Goal: Transaction & Acquisition: Purchase product/service

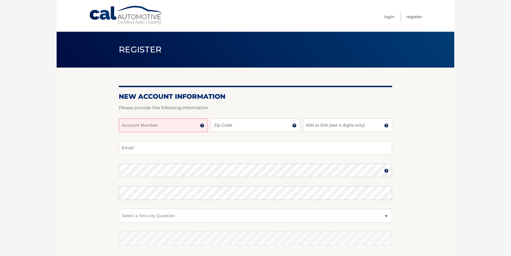
click at [203, 125] on img at bounding box center [202, 125] width 4 height 4
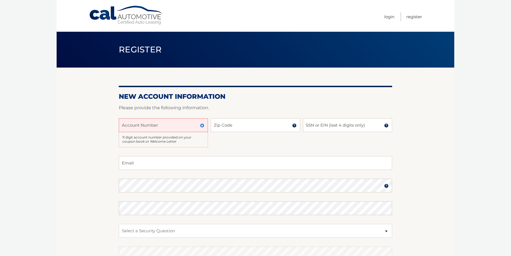
click at [202, 125] on img at bounding box center [202, 125] width 4 height 4
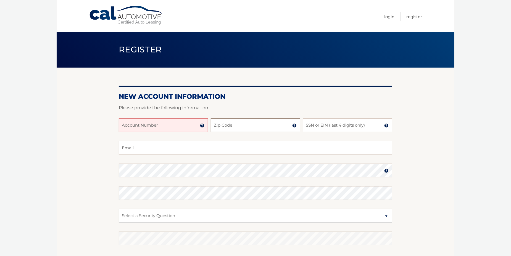
click at [237, 128] on input "Zip Code" at bounding box center [255, 125] width 89 height 14
type input "11590"
type input "aliweeka2002@yahoo.com"
click at [315, 129] on input "SSN or EIN (last 4 digits only)" at bounding box center [347, 125] width 89 height 14
type input "8177"
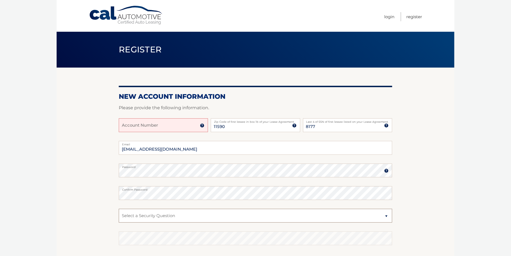
click at [140, 218] on select "Select a Security Question What was the name of your elementary school? What is…" at bounding box center [255, 216] width 273 height 14
select select "2"
click at [119, 209] on select "Select a Security Question What was the name of your elementary school? What is…" at bounding box center [255, 216] width 273 height 14
click at [191, 216] on select "Select a Security Question What was the name of your elementary school? What is…" at bounding box center [255, 216] width 273 height 14
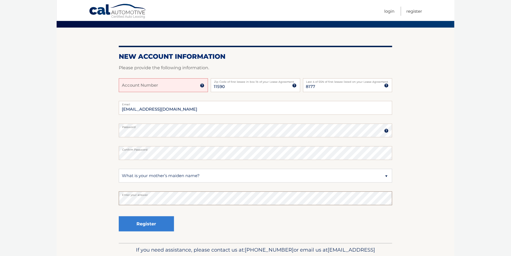
scroll to position [69, 0]
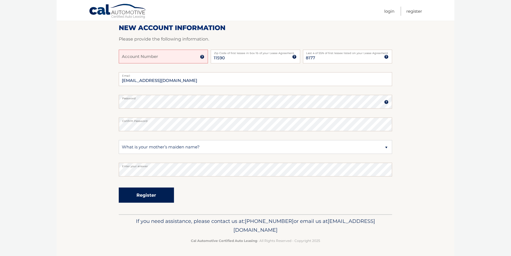
click at [136, 191] on button "Register" at bounding box center [146, 195] width 55 height 15
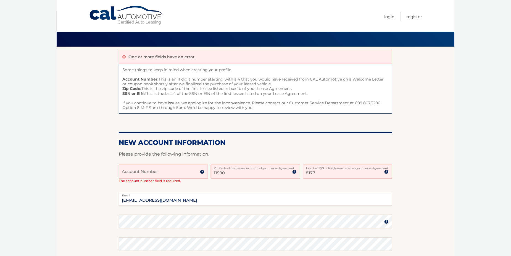
scroll to position [2, 0]
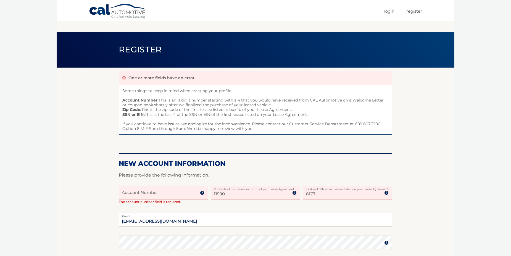
scroll to position [136, 0]
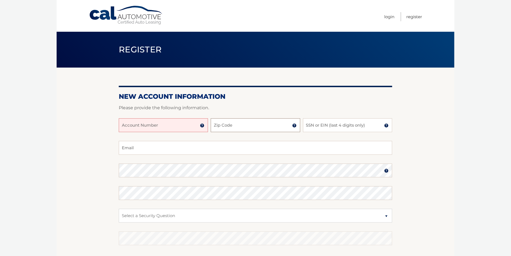
click at [246, 126] on input "Zip Code" at bounding box center [255, 125] width 89 height 14
type input "11590"
type input "aliweeka2002@yahoo.com"
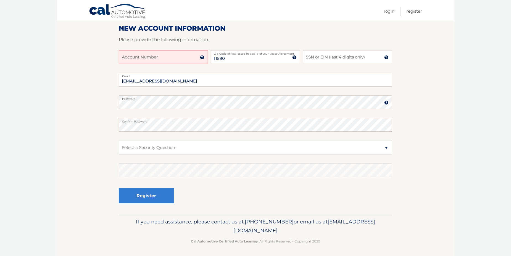
scroll to position [69, 0]
click at [162, 147] on select "Select a Security Question What was the name of your elementary school? What is…" at bounding box center [255, 147] width 273 height 14
select select "2"
click at [119, 140] on select "Select a Security Question What was the name of your elementary school? What is…" at bounding box center [255, 147] width 273 height 14
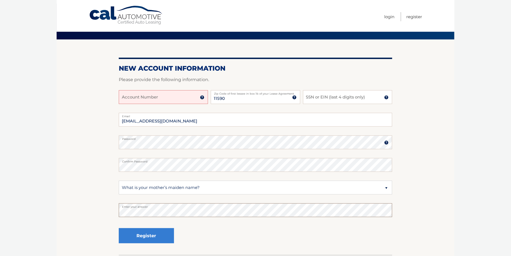
scroll to position [0, 0]
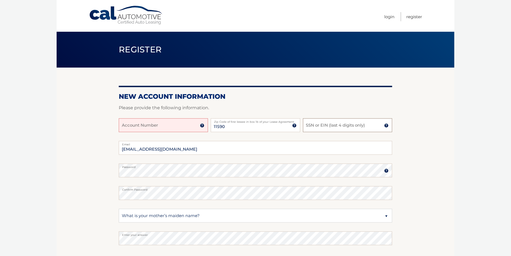
click at [334, 126] on input "SSN or EIN (last 4 digits only)" at bounding box center [347, 125] width 89 height 14
type input "8177"
click at [131, 125] on input "Account Number" at bounding box center [163, 125] width 89 height 14
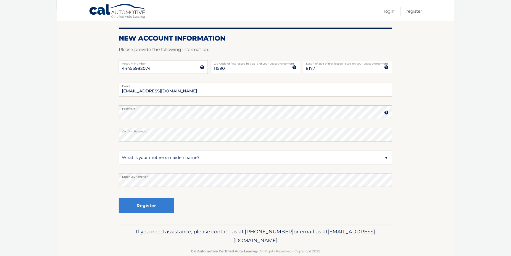
scroll to position [69, 0]
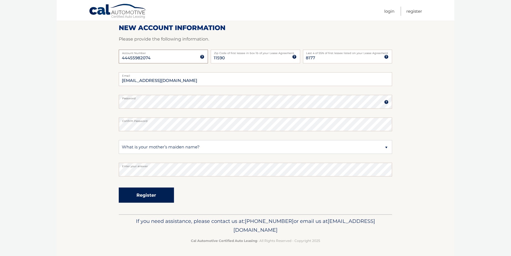
type input "44455982074"
click at [143, 189] on button "Register" at bounding box center [146, 195] width 55 height 15
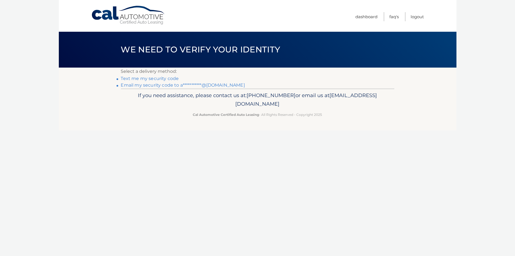
click at [139, 79] on link "Text me my security code" at bounding box center [150, 78] width 58 height 5
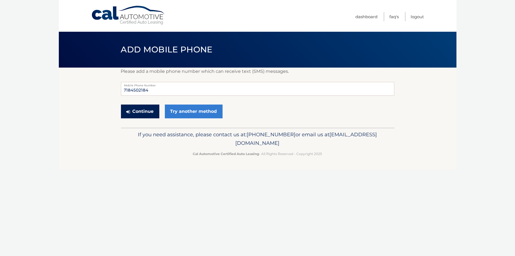
click at [144, 114] on button "Continue" at bounding box center [140, 112] width 38 height 14
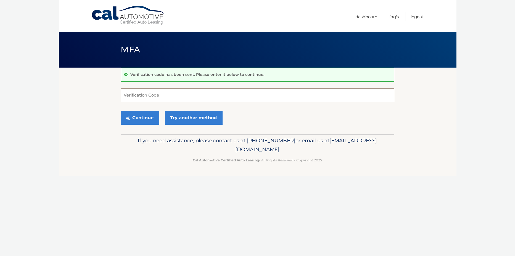
click at [184, 96] on input "Verification Code" at bounding box center [257, 95] width 273 height 14
type input "041411"
click at [146, 116] on button "Continue" at bounding box center [140, 118] width 38 height 14
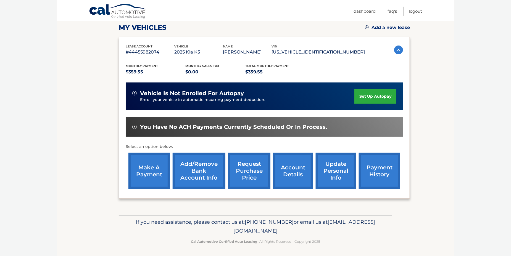
scroll to position [78, 0]
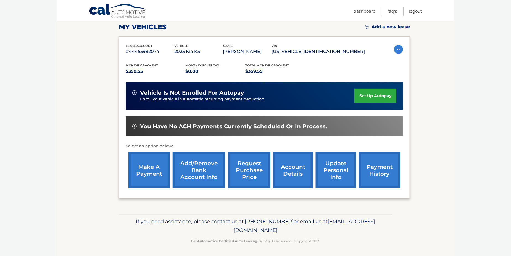
click at [150, 167] on link "make a payment" at bounding box center [148, 170] width 41 height 36
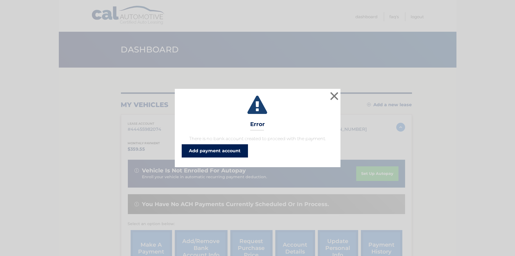
click at [206, 151] on link "Add payment account" at bounding box center [215, 150] width 66 height 13
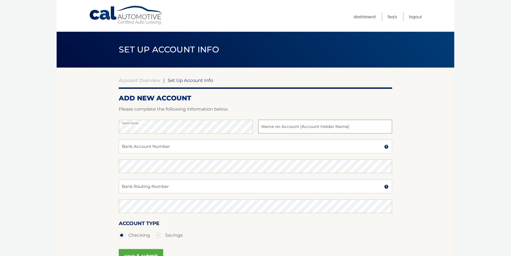
click at [277, 127] on input "text" at bounding box center [325, 127] width 134 height 14
type input "[PERSON_NAME]"
click at [170, 150] on input "Bank Account Number" at bounding box center [255, 147] width 273 height 14
drag, startPoint x: 162, startPoint y: 148, endPoint x: 121, endPoint y: 149, distance: 40.9
click at [121, 149] on input "907185170565" at bounding box center [255, 147] width 273 height 14
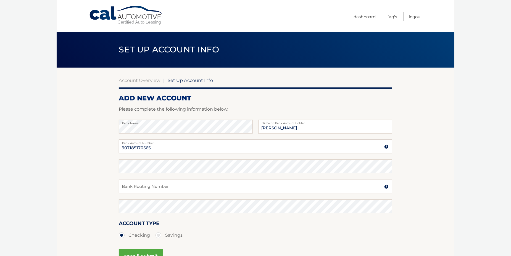
type input "907185170565"
click at [170, 188] on input "Bank Routing Number" at bounding box center [255, 187] width 273 height 14
drag, startPoint x: 162, startPoint y: 191, endPoint x: 116, endPoint y: 190, distance: 45.3
click at [116, 190] on section "Account Overview | Set Up Account Info ADD NEW ACCOUNT Please complete the foll…" at bounding box center [256, 173] width 398 height 211
type input "021000021"
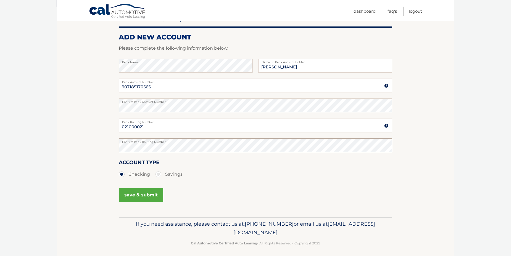
scroll to position [64, 0]
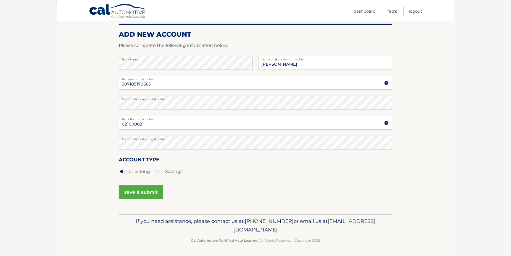
click at [147, 193] on button "save & submit" at bounding box center [141, 193] width 44 height 14
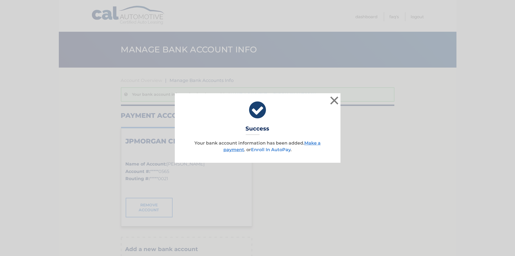
click at [276, 151] on link "Enroll In AutoPay" at bounding box center [270, 149] width 39 height 5
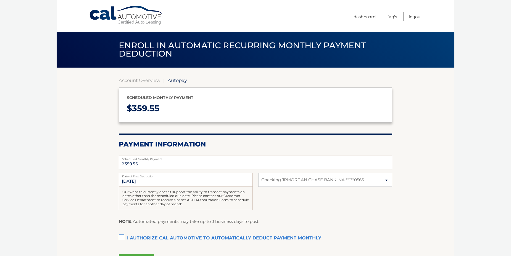
select select "YzJmMmIyZTAtMGI4MS00NGVlLWI4YzYtMmQ0ZGIwYzY4Y2M0"
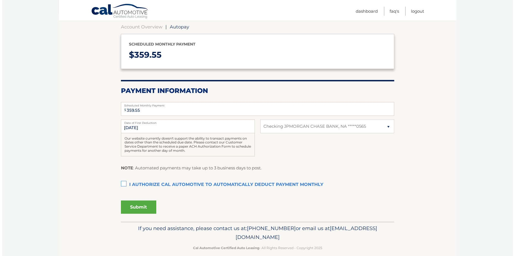
scroll to position [61, 0]
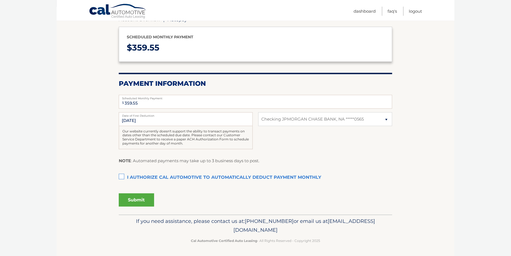
click at [122, 178] on label "I authorize cal automotive to automatically deduct payment monthly This checkbo…" at bounding box center [255, 177] width 273 height 11
click at [0, 0] on input "I authorize cal automotive to automatically deduct payment monthly This checkbo…" at bounding box center [0, 0] width 0 height 0
click at [143, 200] on button "Submit" at bounding box center [136, 200] width 35 height 13
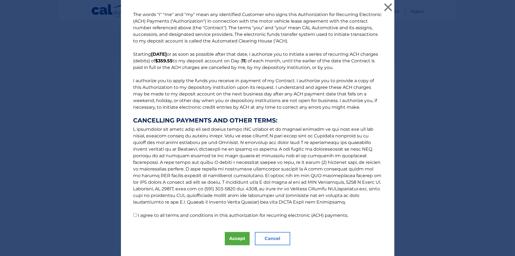
click at [133, 216] on input "I agree to all terms and conditions in this authorization for recurring electro…" at bounding box center [135, 216] width 4 height 4
checkbox input "true"
click at [226, 239] on button "Accept" at bounding box center [237, 238] width 25 height 13
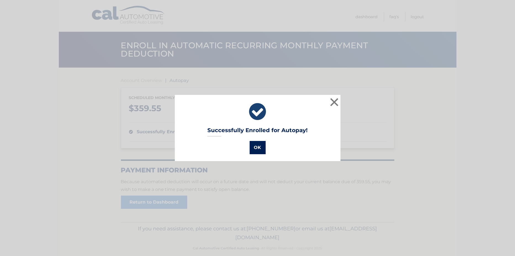
click at [262, 146] on button "OK" at bounding box center [258, 147] width 16 height 13
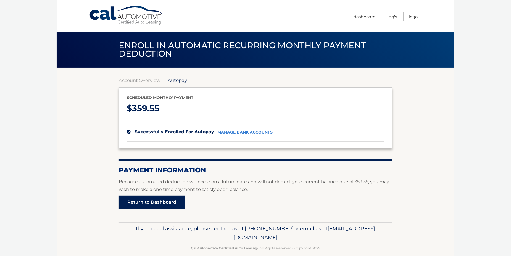
click at [152, 199] on link "Return to Dashboard" at bounding box center [152, 202] width 66 height 13
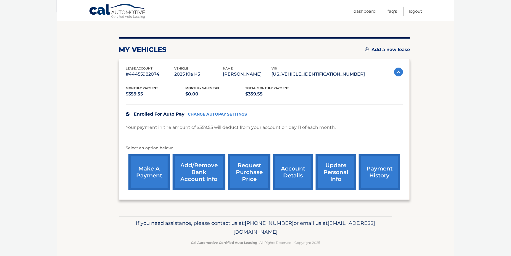
scroll to position [57, 0]
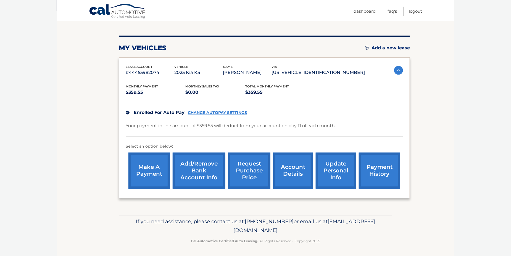
click at [151, 166] on link "make a payment" at bounding box center [148, 171] width 41 height 36
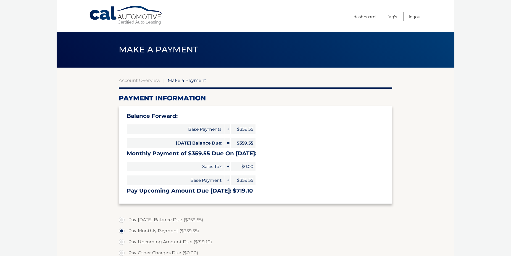
select select "YzJmMmIyZTAtMGI4MS00NGVlLWI4YzYtMmQ0ZGIwYzY4Y2M0"
click at [123, 220] on label "Pay Today's Balance Due ($359.55)" at bounding box center [255, 220] width 273 height 11
click at [123, 220] on input "Pay Today's Balance Due ($359.55)" at bounding box center [124, 219] width 6 height 9
radio input "true"
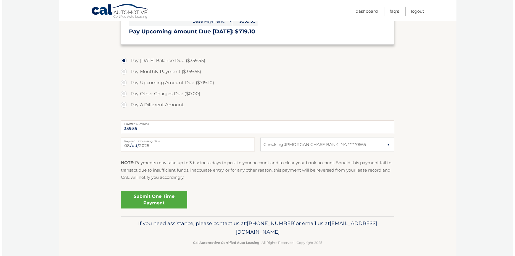
scroll to position [162, 0]
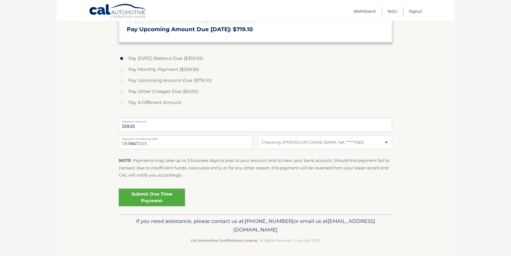
click at [166, 197] on link "Submit One Time Payment" at bounding box center [152, 198] width 66 height 18
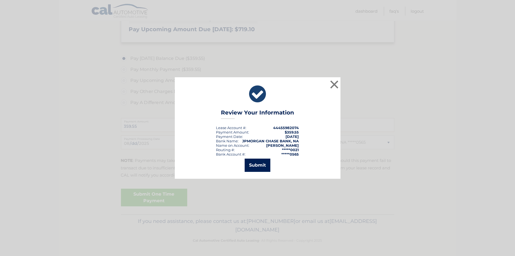
click at [257, 167] on button "Submit" at bounding box center [258, 165] width 26 height 13
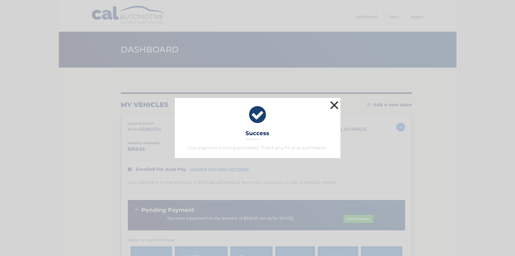
click at [335, 106] on button "×" at bounding box center [334, 105] width 11 height 11
